Goal: Register for event/course

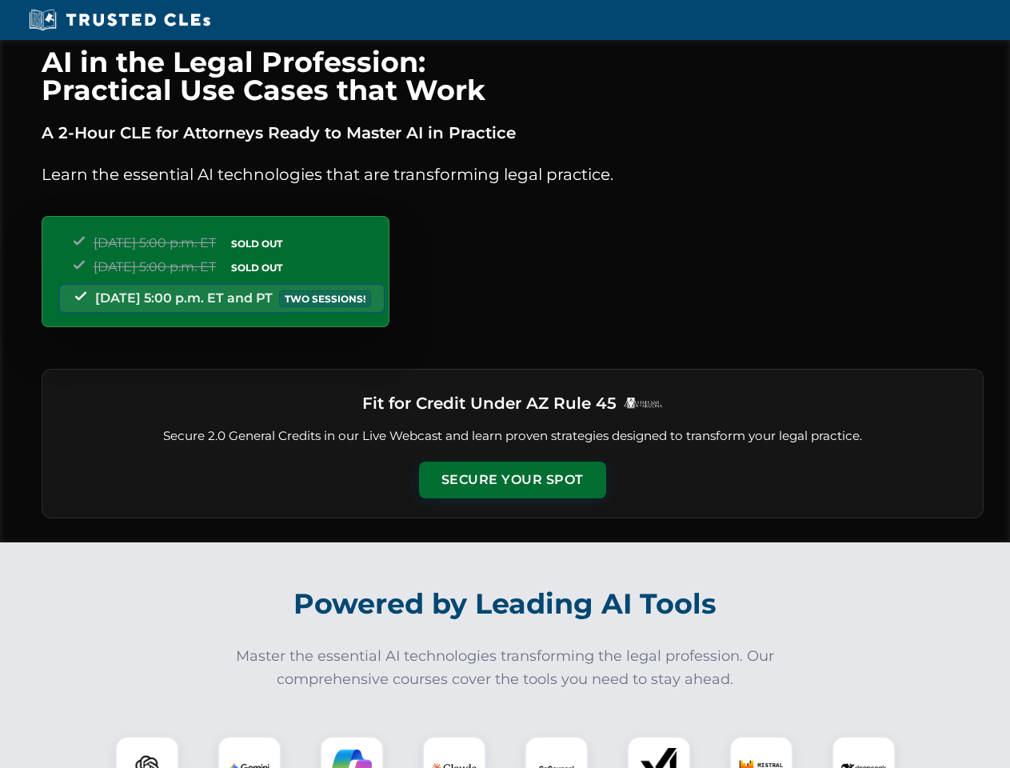
click at [512, 480] on button "Secure Your Spot" at bounding box center [512, 479] width 187 height 37
click at [147, 752] on img at bounding box center [147, 768] width 46 height 46
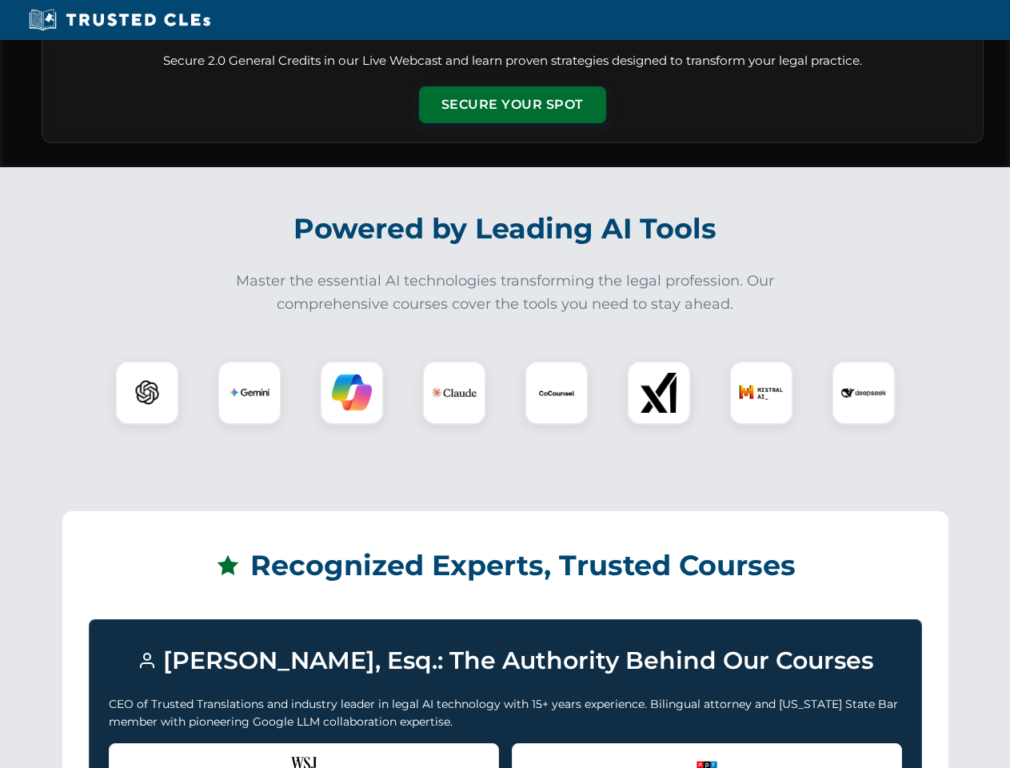
click at [250, 752] on div "Recognized by the WSJ [PERSON_NAME] was featured for his expertise in AI legal …" at bounding box center [304, 775] width 390 height 64
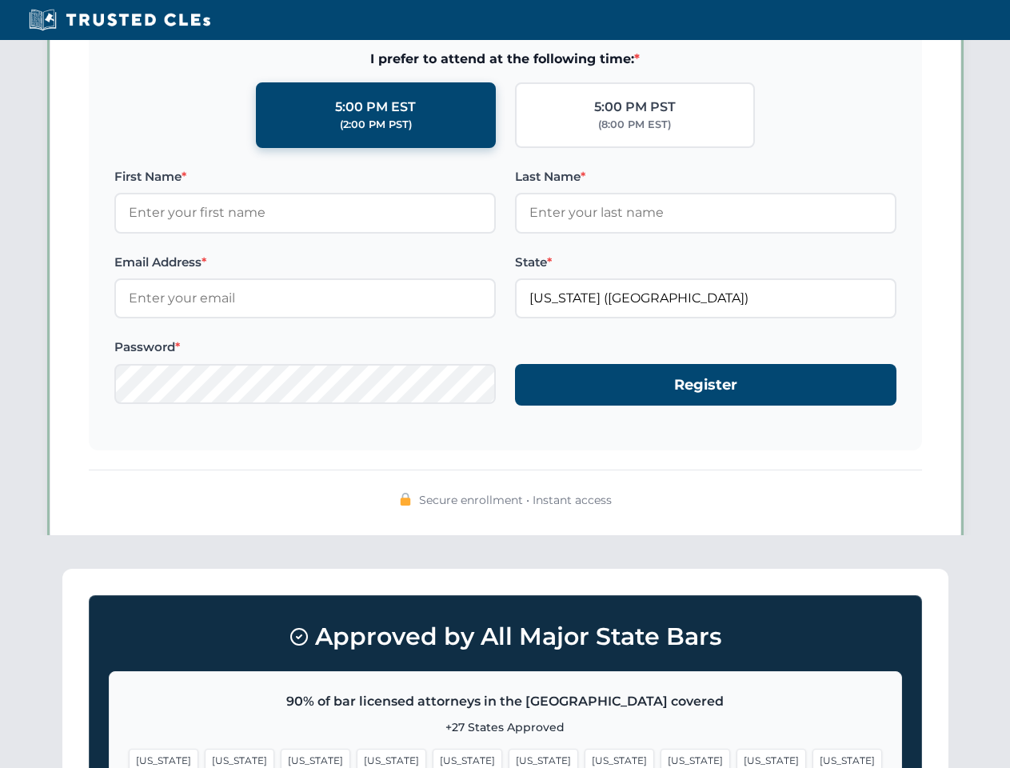
click at [585, 752] on span "[US_STATE]" at bounding box center [620, 760] width 70 height 23
click at [737, 752] on span "[US_STATE]" at bounding box center [772, 760] width 70 height 23
